Goal: Information Seeking & Learning: Learn about a topic

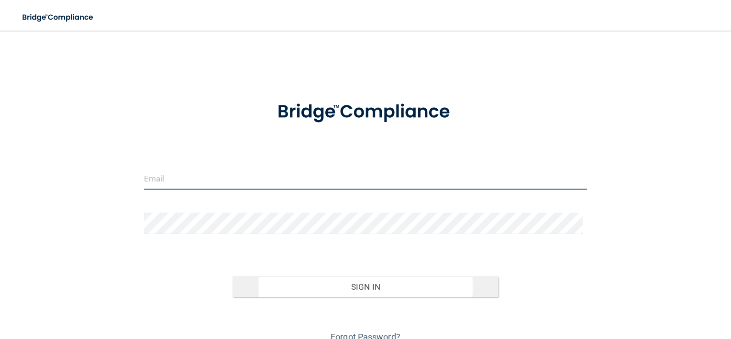
type input "[EMAIL_ADDRESS][DOMAIN_NAME]"
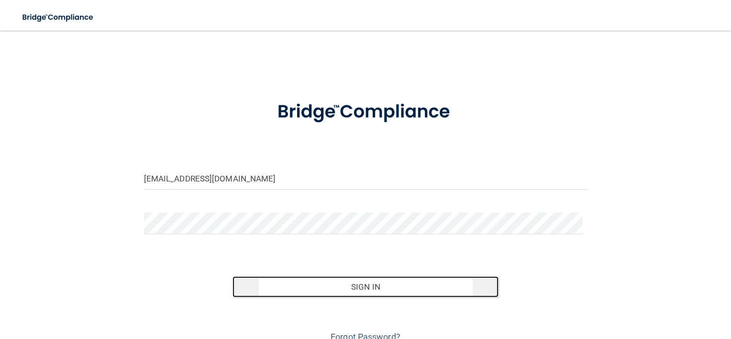
click at [323, 281] on button "Sign In" at bounding box center [365, 286] width 266 height 21
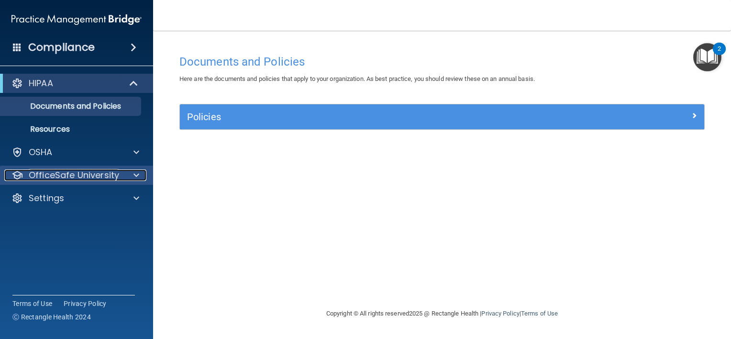
click at [70, 172] on p "OfficeSafe University" at bounding box center [74, 174] width 90 height 11
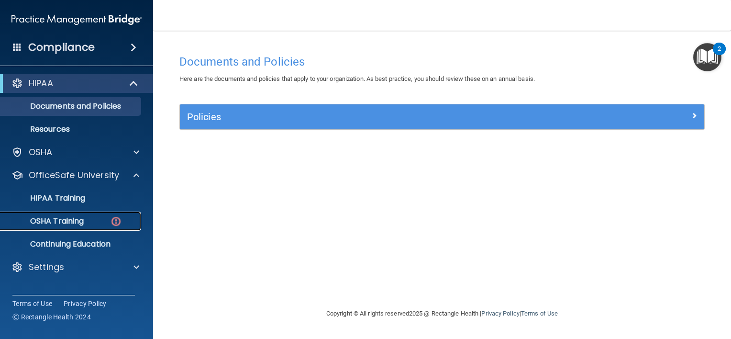
click at [97, 216] on div "OSHA Training" at bounding box center [71, 221] width 131 height 10
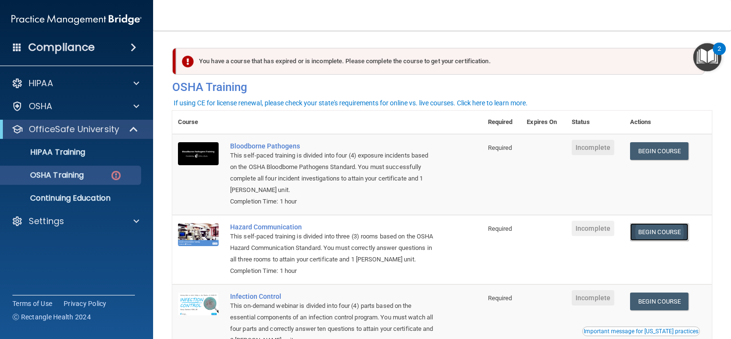
click at [644, 229] on link "Begin Course" at bounding box center [659, 232] width 58 height 18
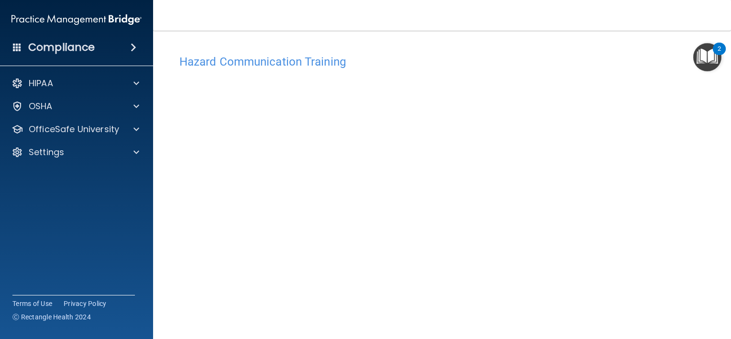
scroll to position [21, 0]
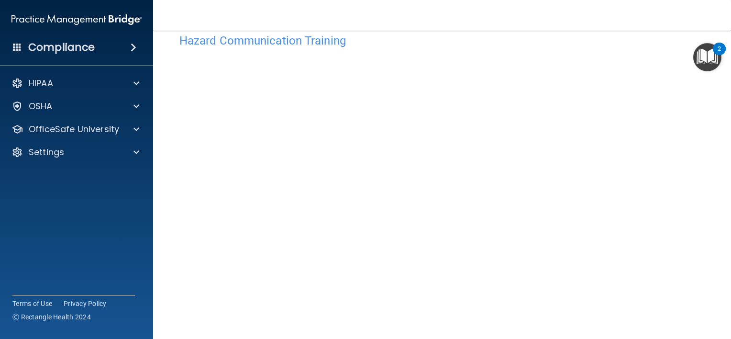
click at [695, 110] on div "Hazard Communication Training This course doesn’t expire until . Are you sure y…" at bounding box center [441, 205] width 539 height 352
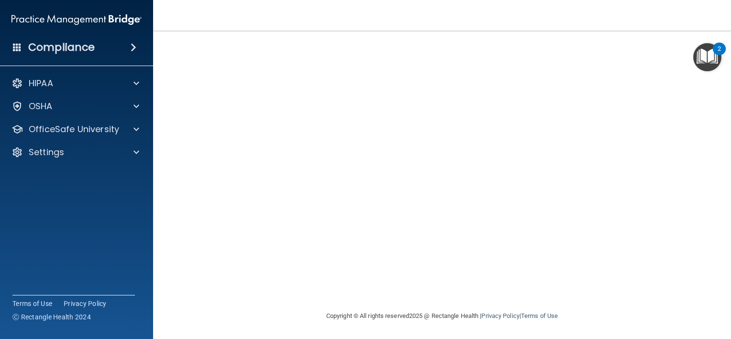
scroll to position [0, 0]
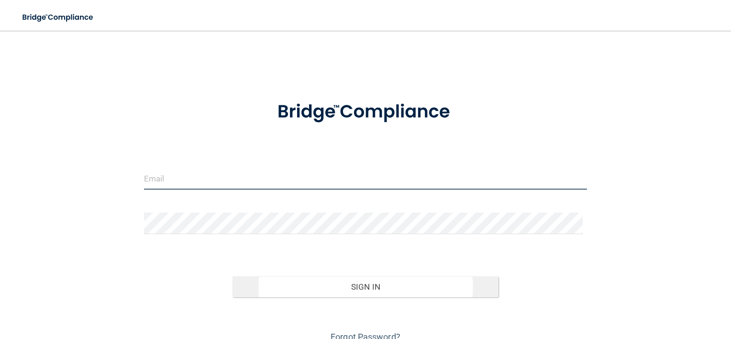
type input "[EMAIL_ADDRESS][DOMAIN_NAME]"
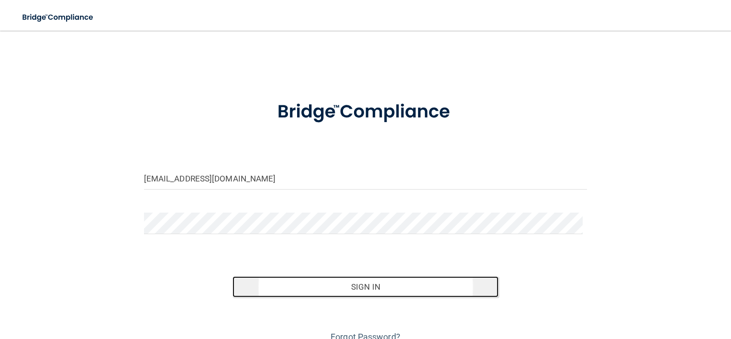
drag, startPoint x: 354, startPoint y: 285, endPoint x: 358, endPoint y: 278, distance: 7.3
click at [354, 285] on button "Sign In" at bounding box center [365, 286] width 266 height 21
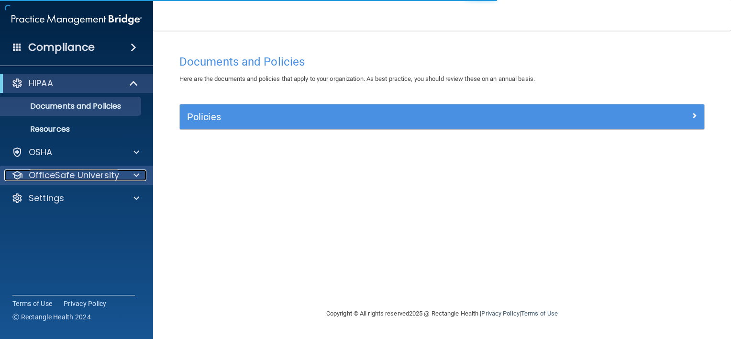
click at [65, 170] on p "OfficeSafe University" at bounding box center [74, 174] width 90 height 11
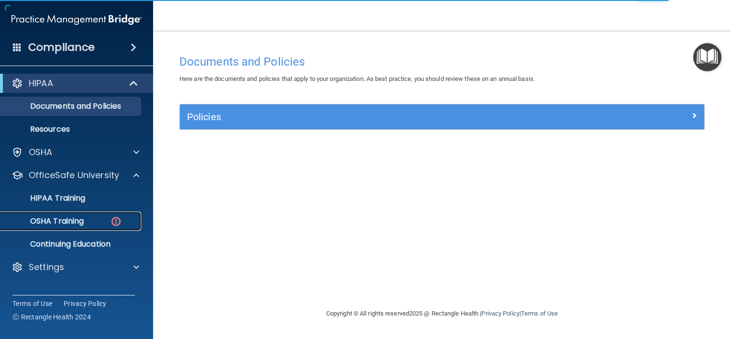
click at [77, 216] on p "OSHA Training" at bounding box center [44, 221] width 77 height 10
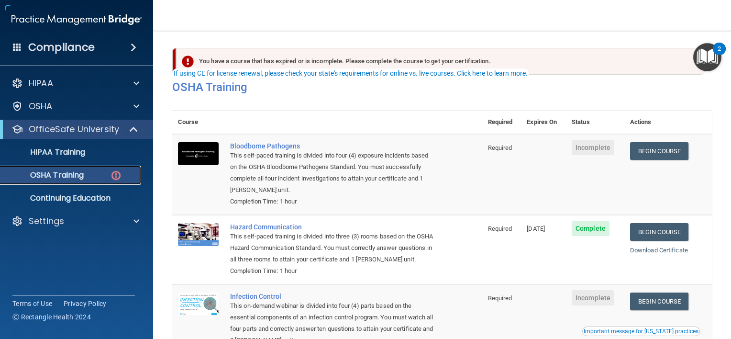
scroll to position [48, 0]
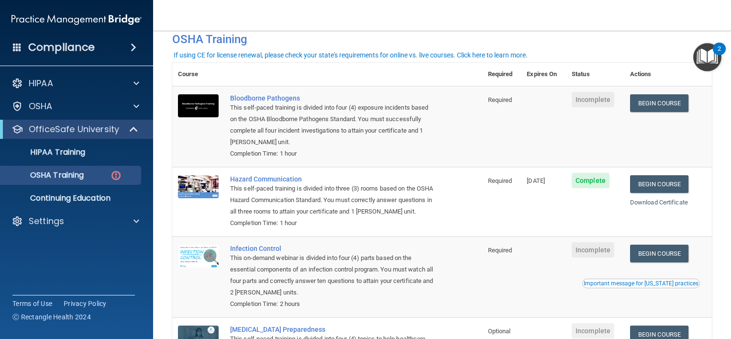
click at [595, 199] on td "Complete" at bounding box center [595, 201] width 58 height 69
click at [553, 109] on td at bounding box center [543, 126] width 45 height 81
click at [548, 107] on td at bounding box center [543, 126] width 45 height 81
click at [549, 109] on td at bounding box center [543, 126] width 45 height 81
click at [35, 243] on div "Compliance HIPAA Documents and Policies Report an Incident Business Associates …" at bounding box center [76, 169] width 153 height 339
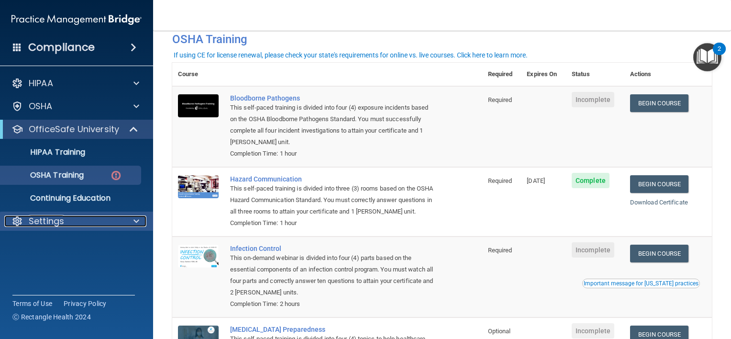
click at [28, 216] on div "Settings" at bounding box center [63, 220] width 119 height 11
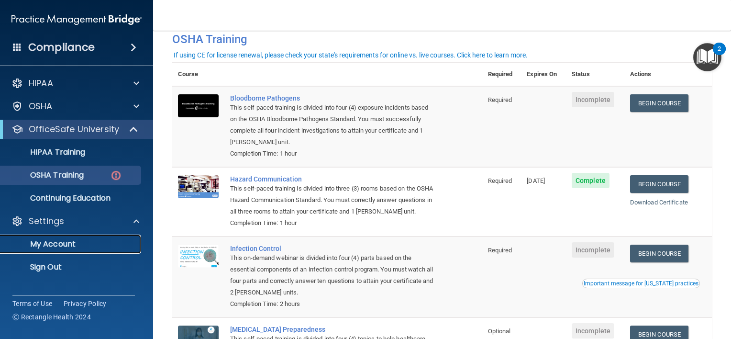
click at [38, 241] on p "My Account" at bounding box center [71, 244] width 131 height 10
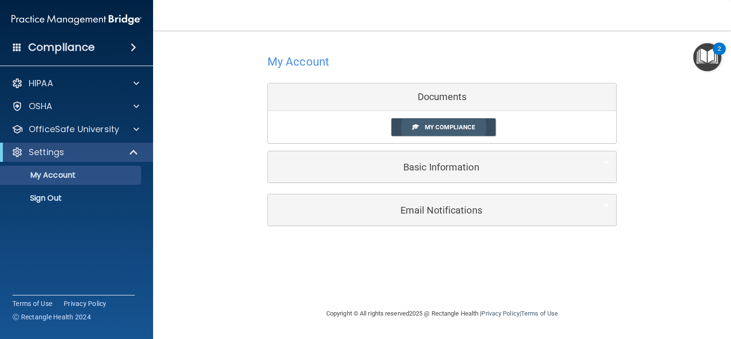
click at [424, 124] on link "My Compliance" at bounding box center [443, 127] width 105 height 18
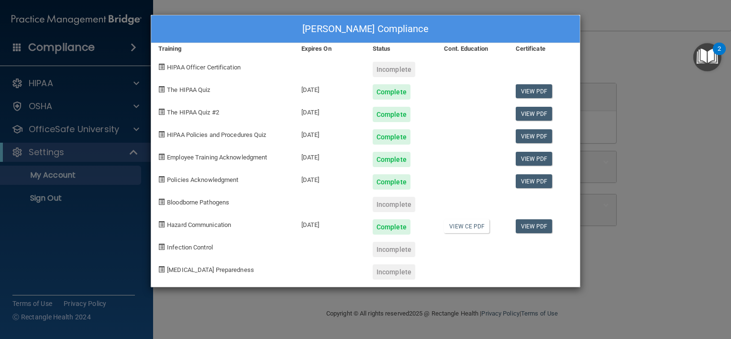
click at [634, 121] on div "Eloise Long's Compliance Training Expires On Status Cont. Education Certificate…" at bounding box center [365, 169] width 731 height 339
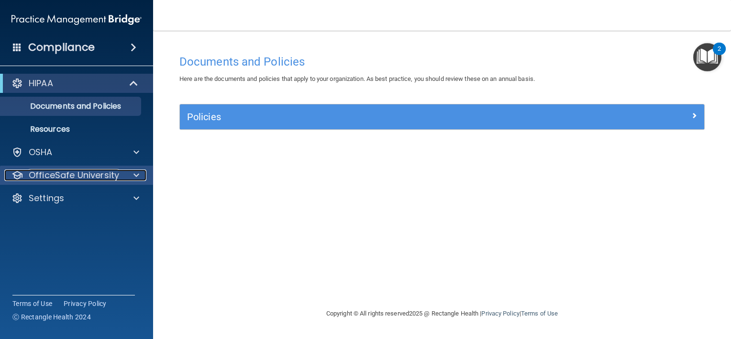
click at [35, 169] on p "OfficeSafe University" at bounding box center [74, 174] width 90 height 11
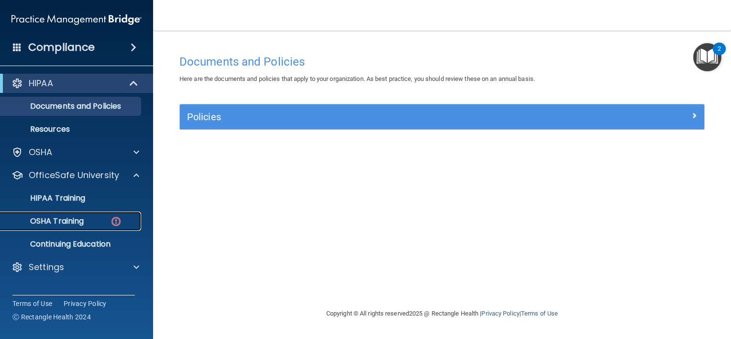
click at [67, 217] on p "OSHA Training" at bounding box center [44, 221] width 77 height 10
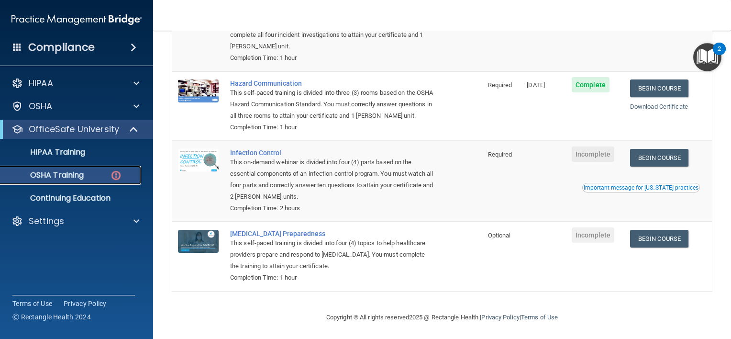
scroll to position [48, 0]
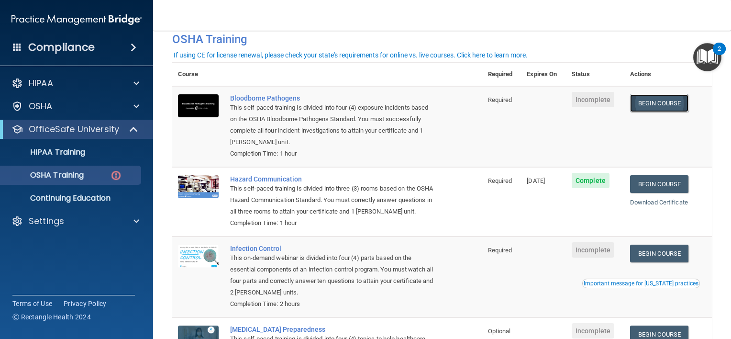
click at [639, 101] on link "Begin Course" at bounding box center [659, 103] width 58 height 18
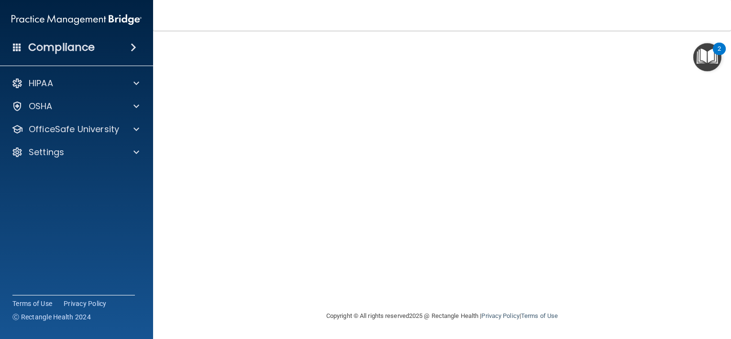
scroll to position [23, 0]
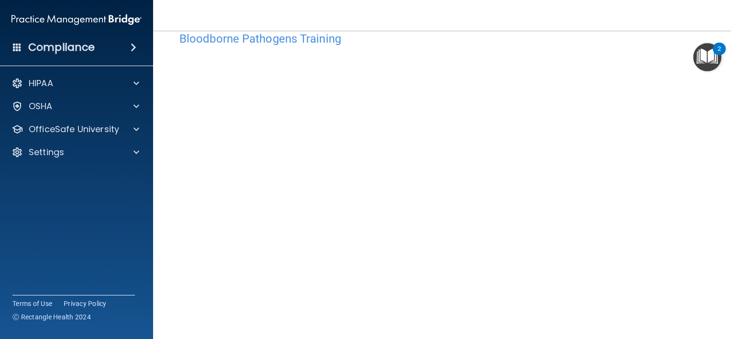
click at [695, 4] on nav "Toggle navigation [PERSON_NAME] [EMAIL_ADDRESS][DOMAIN_NAME] Manage My Enterpri…" at bounding box center [442, 15] width 578 height 31
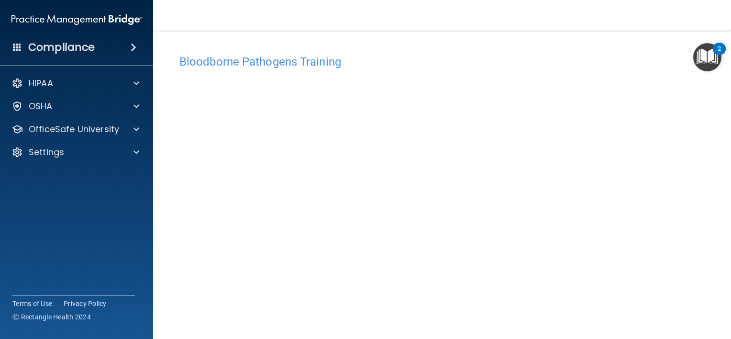
scroll to position [7, 0]
click at [0, 284] on div "Compliance HIPAA Documents and Policies Report an Incident Business Associates …" at bounding box center [76, 169] width 153 height 339
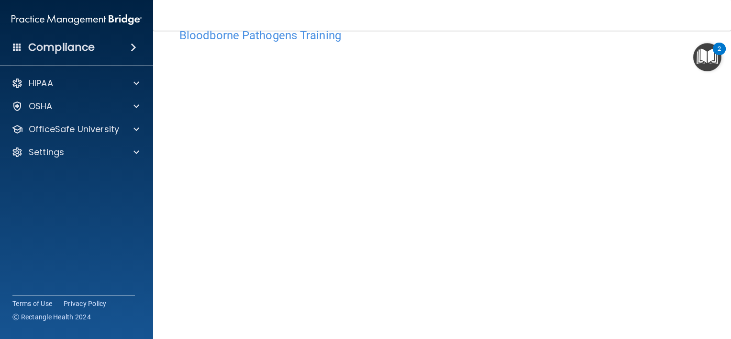
scroll to position [0, 0]
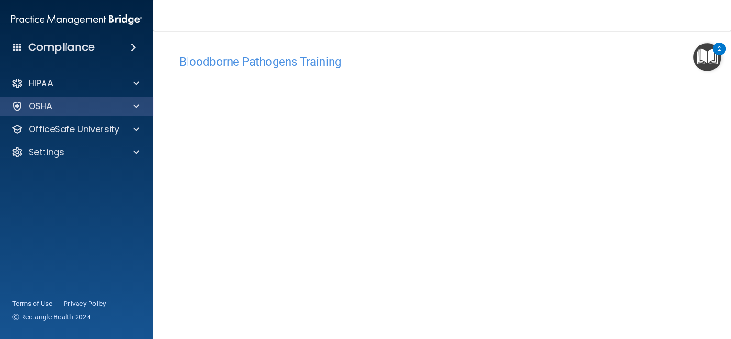
click at [19, 115] on div "OSHA" at bounding box center [77, 106] width 154 height 19
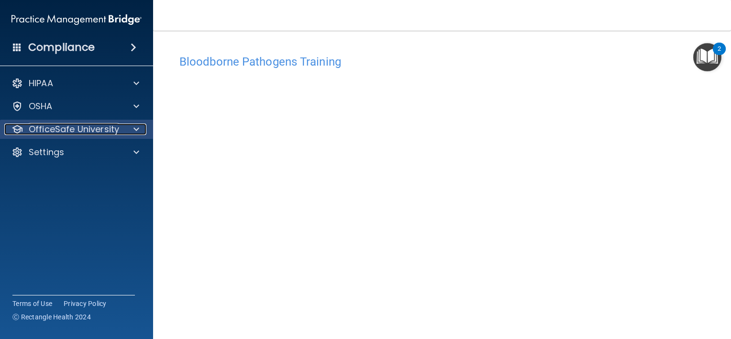
click at [108, 128] on p "OfficeSafe University" at bounding box center [74, 128] width 90 height 11
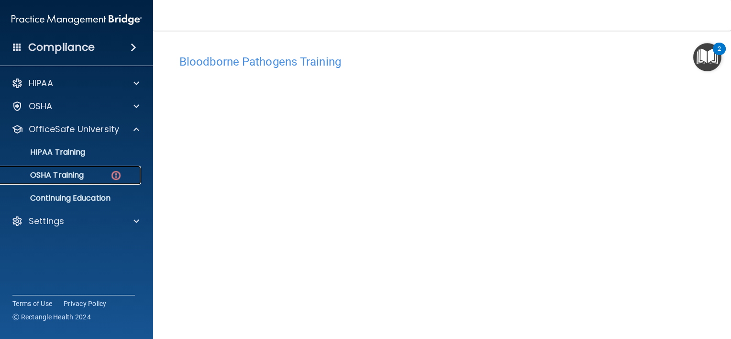
click at [100, 173] on div "OSHA Training" at bounding box center [71, 175] width 131 height 10
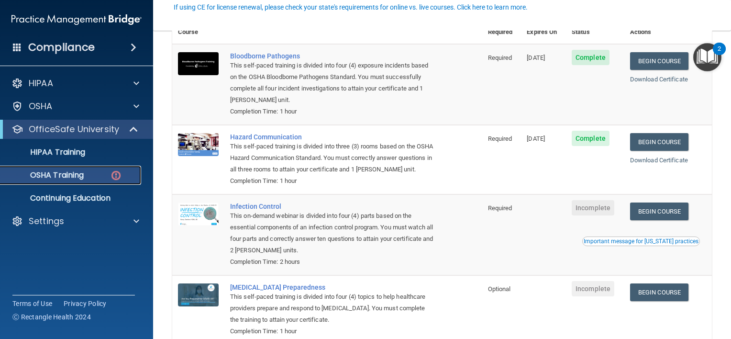
scroll to position [96, 0]
